Goal: Task Accomplishment & Management: Manage account settings

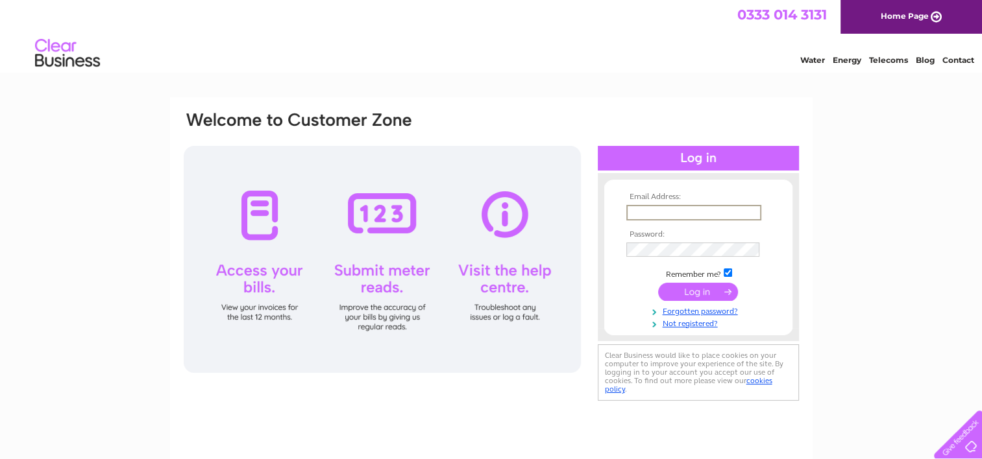
click at [658, 207] on input "text" at bounding box center [693, 213] width 135 height 16
type input "napierandcraig@btconnect.com"
click at [736, 212] on input "napierandcraig@btconnect.com" at bounding box center [693, 213] width 135 height 16
drag, startPoint x: 684, startPoint y: 213, endPoint x: 665, endPoint y: 214, distance: 19.5
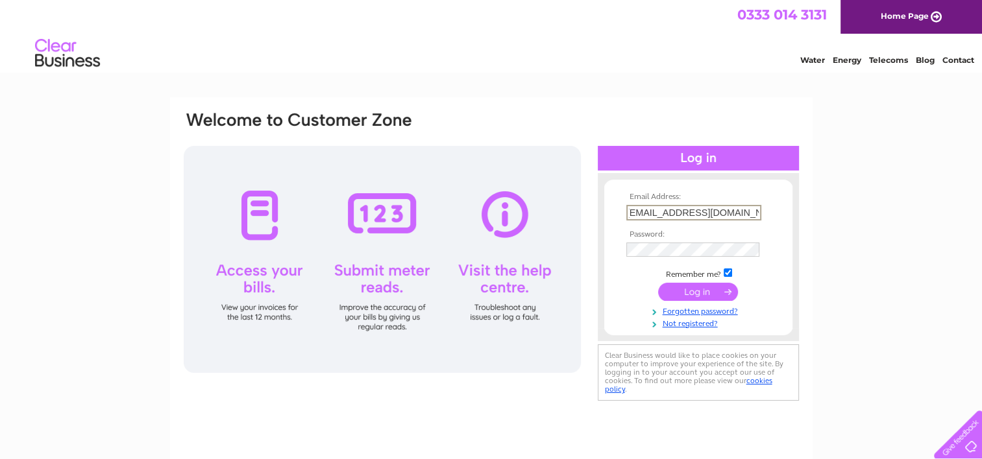
click at [665, 214] on input "napierandcraig@btconnect.com" at bounding box center [693, 213] width 135 height 16
drag, startPoint x: 686, startPoint y: 213, endPoint x: 576, endPoint y: 213, distance: 110.3
click at [576, 213] on div "Email Address: napierandcraig@btconnect.com Password:" at bounding box center [491, 257] width 618 height 294
click at [703, 287] on input "submit" at bounding box center [698, 291] width 80 height 18
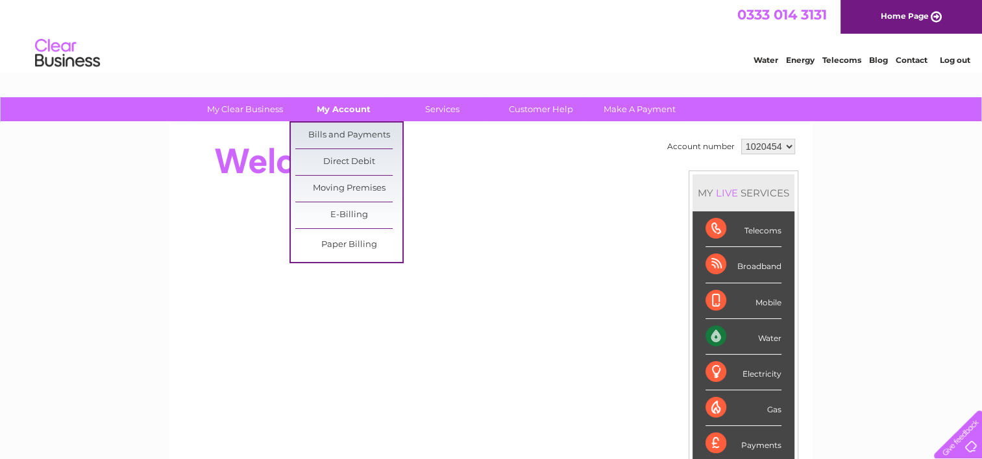
click at [340, 108] on link "My Account" at bounding box center [343, 109] width 107 height 24
click at [336, 135] on link "Bills and Payments" at bounding box center [348, 136] width 107 height 26
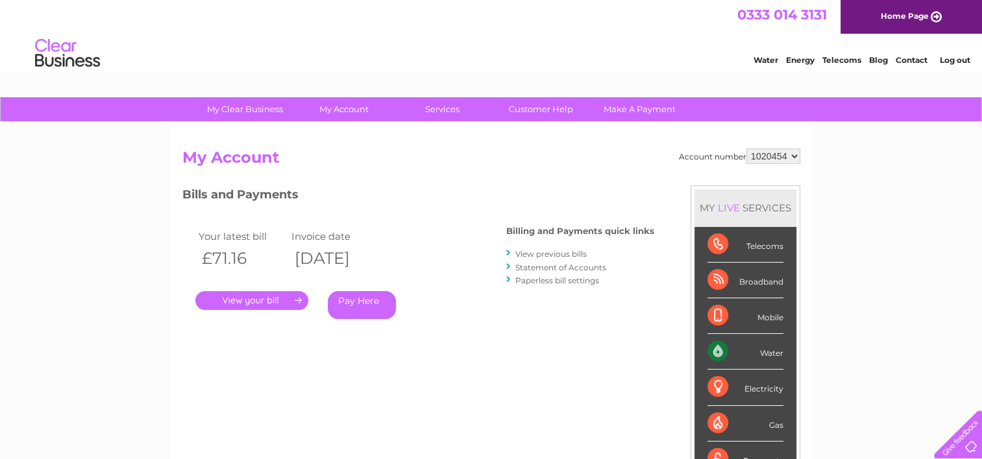
click at [553, 254] on link "View previous bills" at bounding box center [550, 254] width 71 height 10
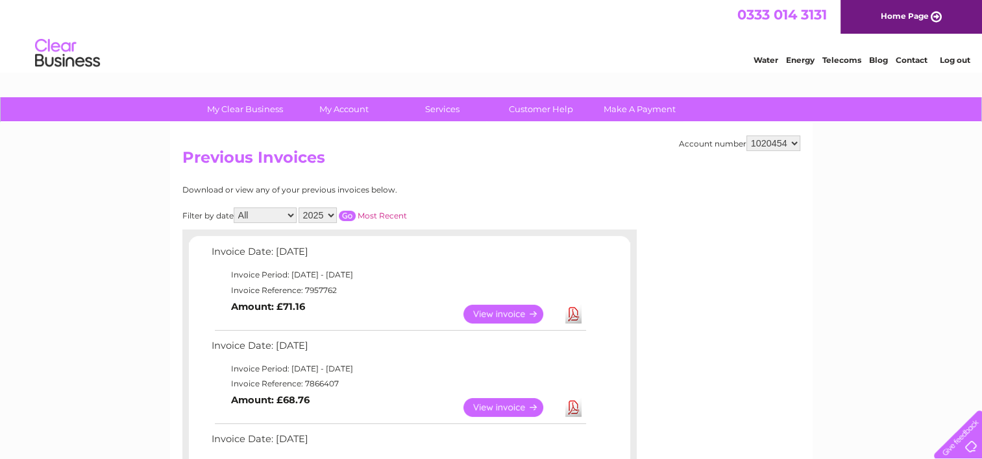
click at [496, 313] on link "View" at bounding box center [510, 314] width 95 height 19
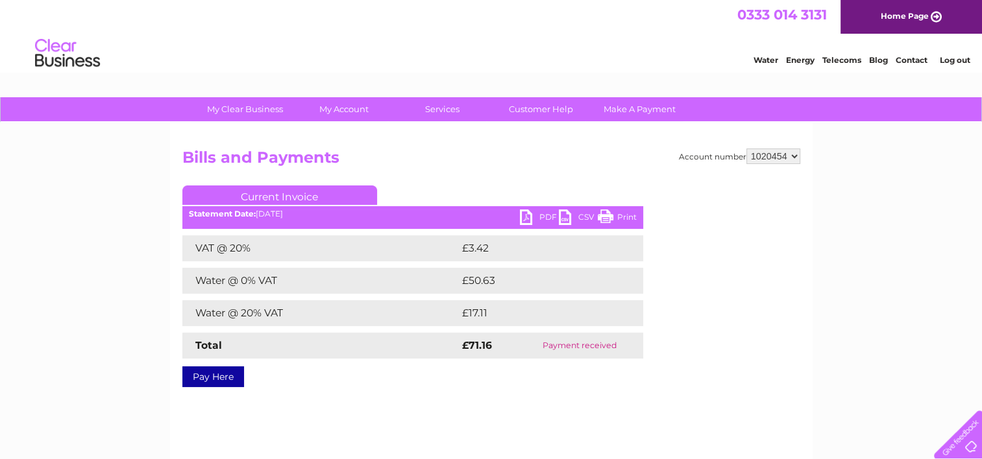
click at [532, 211] on link "PDF" at bounding box center [539, 219] width 39 height 19
click at [526, 215] on link "PDF" at bounding box center [539, 219] width 39 height 19
